Goal: Task Accomplishment & Management: Manage account settings

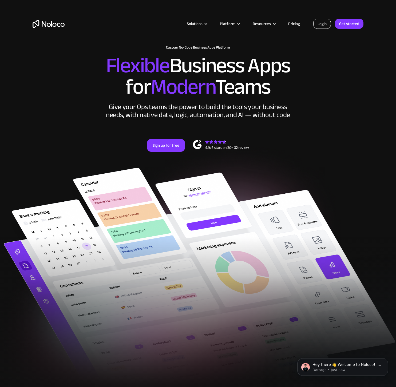
click at [322, 26] on link "Login" at bounding box center [322, 24] width 18 height 10
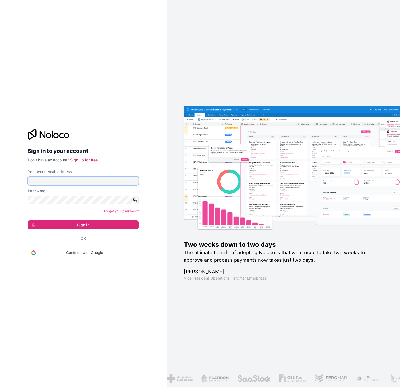
type input "[PERSON_NAME][EMAIL_ADDRESS][DOMAIN_NAME]"
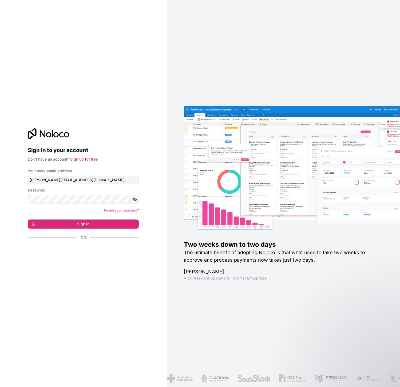
click at [70, 233] on form "Your work email address [PERSON_NAME][EMAIL_ADDRESS][DOMAIN_NAME] Password Forg…" at bounding box center [83, 213] width 111 height 91
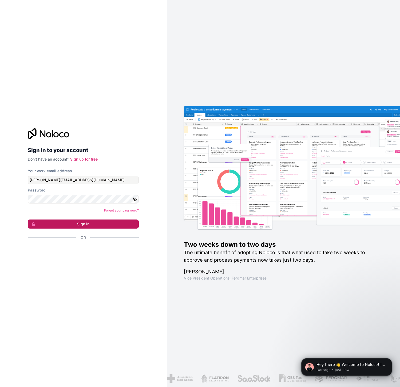
click at [81, 221] on button "Sign in" at bounding box center [83, 223] width 111 height 9
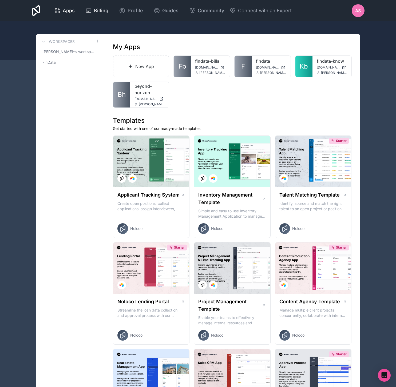
click at [108, 11] on link "Billing" at bounding box center [96, 11] width 31 height 12
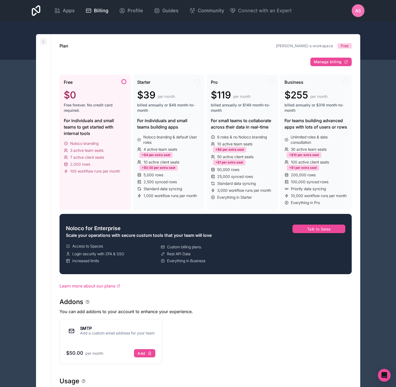
click at [45, 43] on icon at bounding box center [43, 41] width 4 height 4
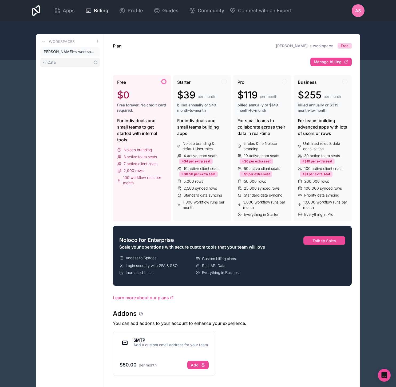
click at [62, 60] on link "FinData" at bounding box center [69, 63] width 59 height 10
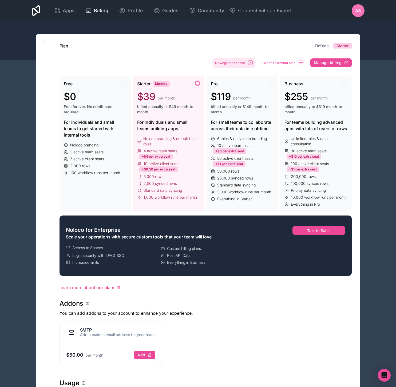
click at [239, 63] on span "Downgrade to free" at bounding box center [230, 63] width 30 height 4
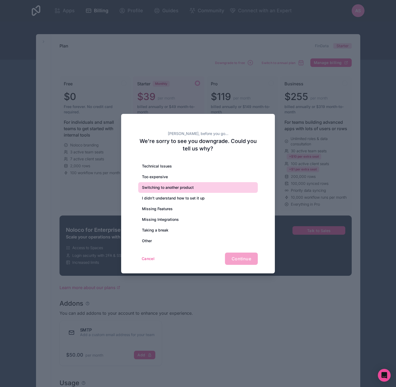
click at [164, 187] on div "Switching to another product" at bounding box center [197, 187] width 119 height 11
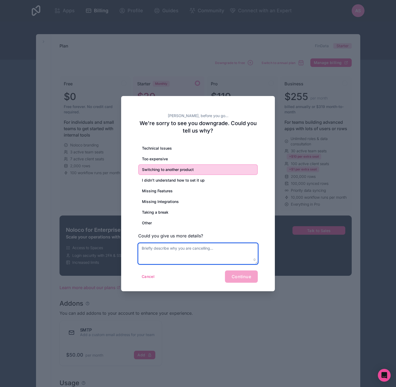
drag, startPoint x: 175, startPoint y: 253, endPoint x: 169, endPoint y: 252, distance: 6.2
click at [175, 253] on textarea at bounding box center [197, 253] width 119 height 21
type textarea "missing API functionality"
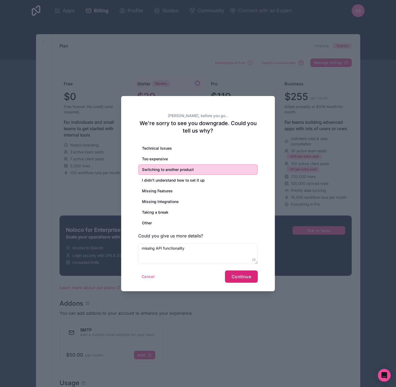
click at [248, 279] on span "Continue" at bounding box center [240, 276] width 19 height 5
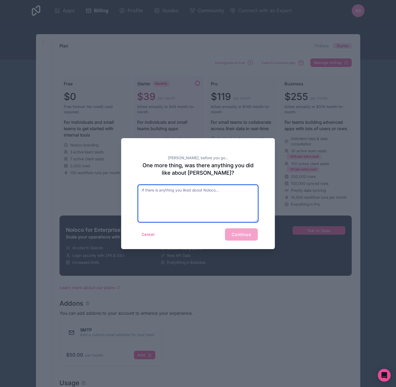
click at [216, 206] on textarea at bounding box center [197, 203] width 119 height 37
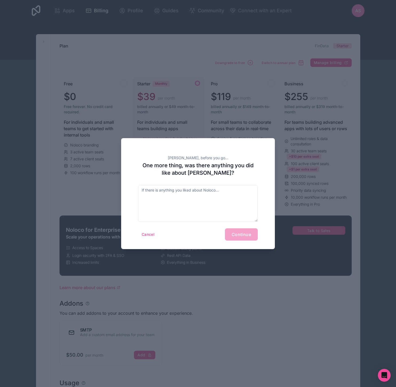
click at [236, 231] on div "Cancel Continue" at bounding box center [197, 234] width 119 height 12
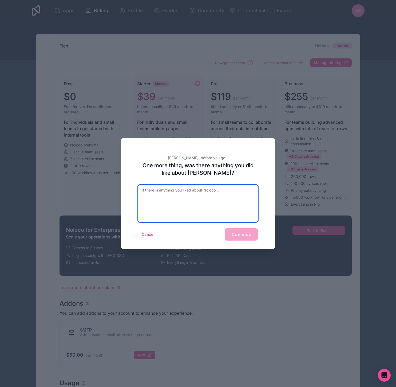
click at [197, 200] on textarea at bounding box center [197, 203] width 119 height 37
type textarea "."
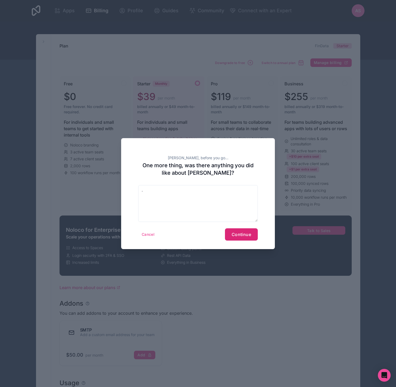
click at [240, 233] on span "Continue" at bounding box center [240, 234] width 19 height 5
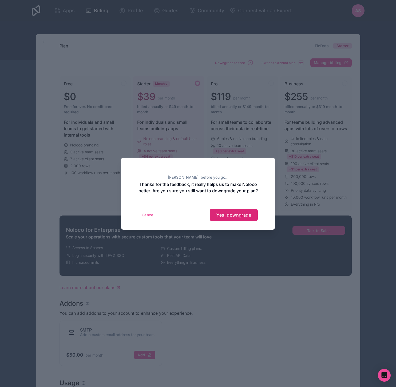
click at [230, 218] on span "Yes, downgrade" at bounding box center [233, 214] width 35 height 5
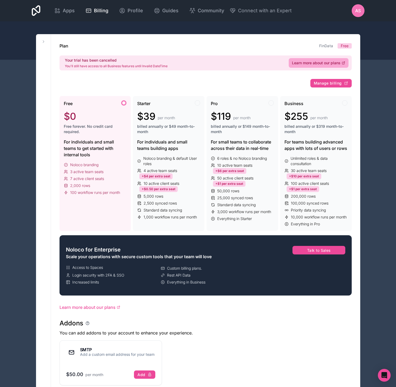
click at [35, 9] on icon at bounding box center [36, 10] width 9 height 11
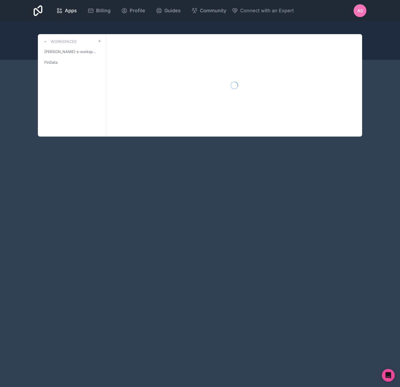
drag, startPoint x: 359, startPoint y: 100, endPoint x: 365, endPoint y: 97, distance: 7.0
click at [359, 100] on div at bounding box center [234, 85] width 256 height 102
